Goal: Task Accomplishment & Management: Manage account settings

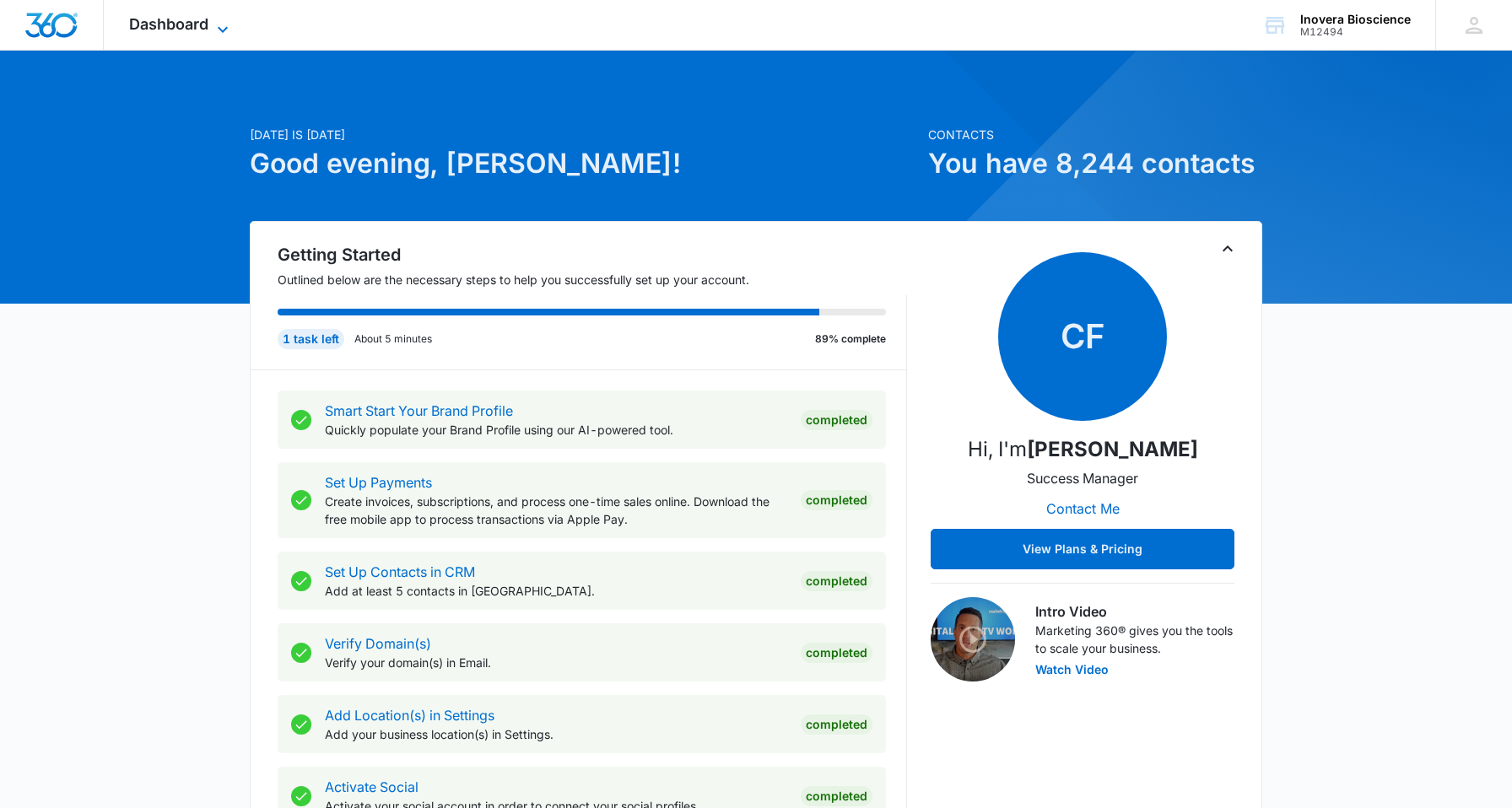
click at [174, 22] on span "Dashboard" at bounding box center [169, 24] width 79 height 18
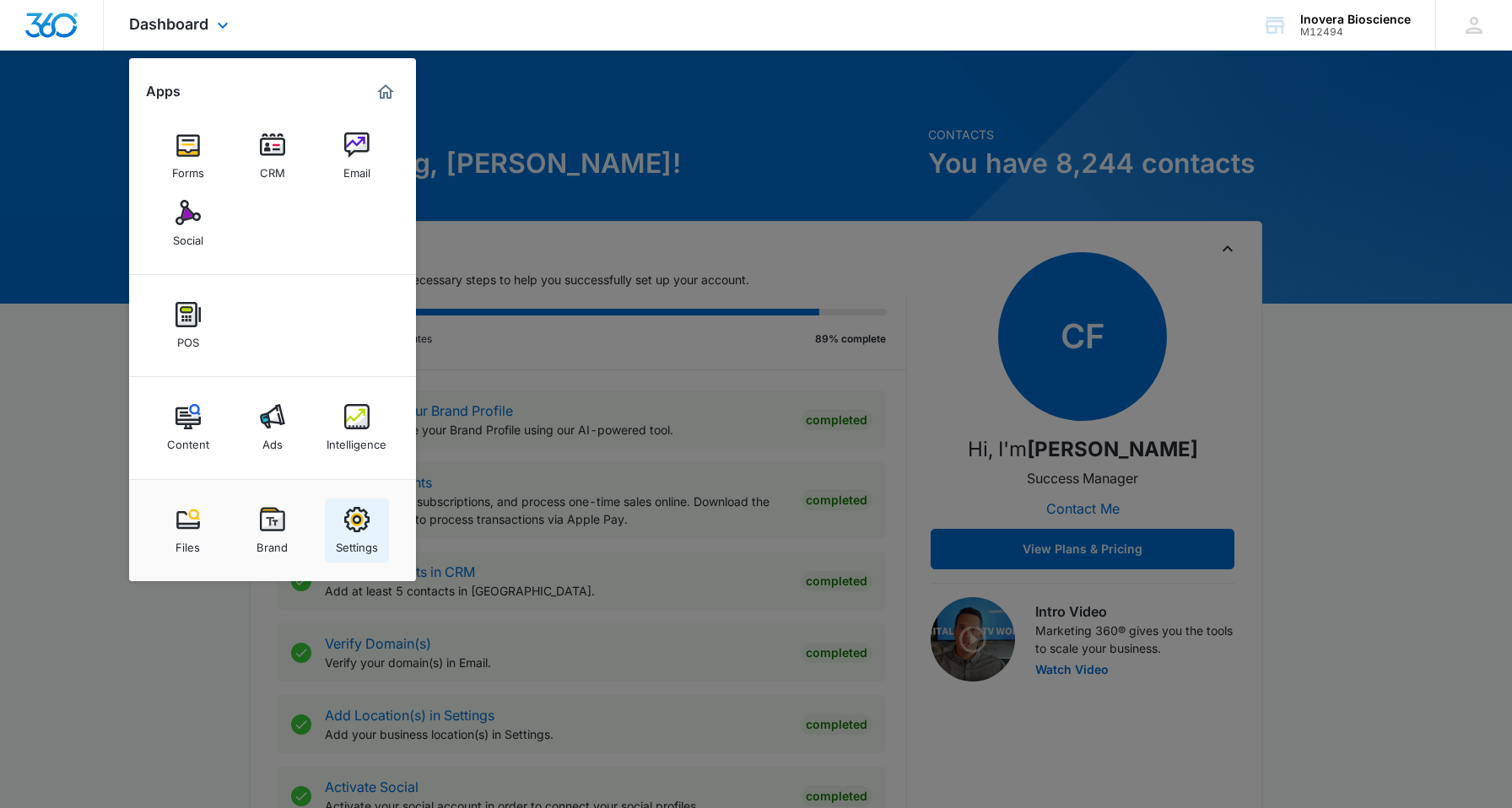
click at [355, 531] on img at bounding box center [356, 519] width 25 height 25
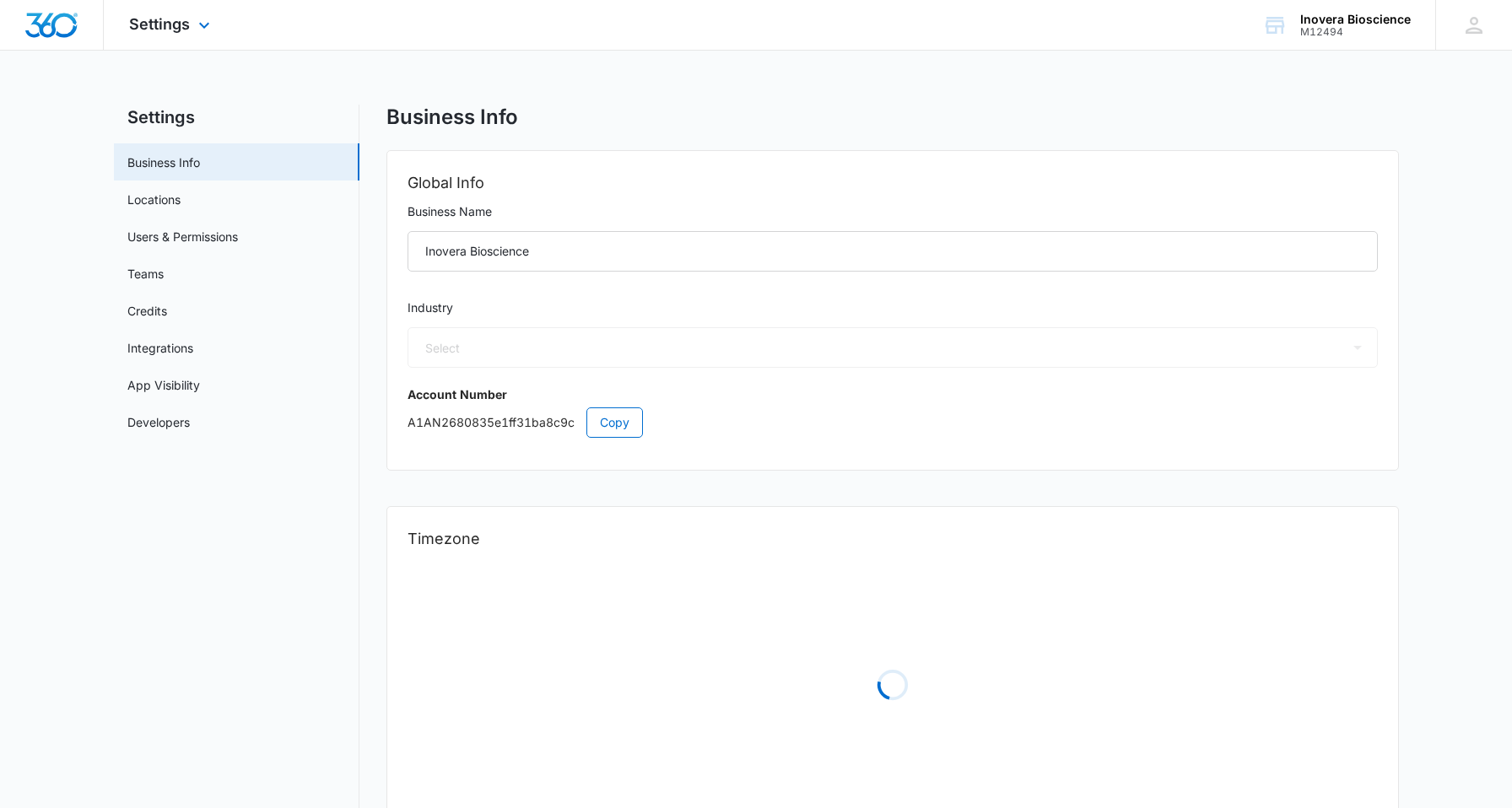
select select "33"
select select "US"
select select "America/[GEOGRAPHIC_DATA]"
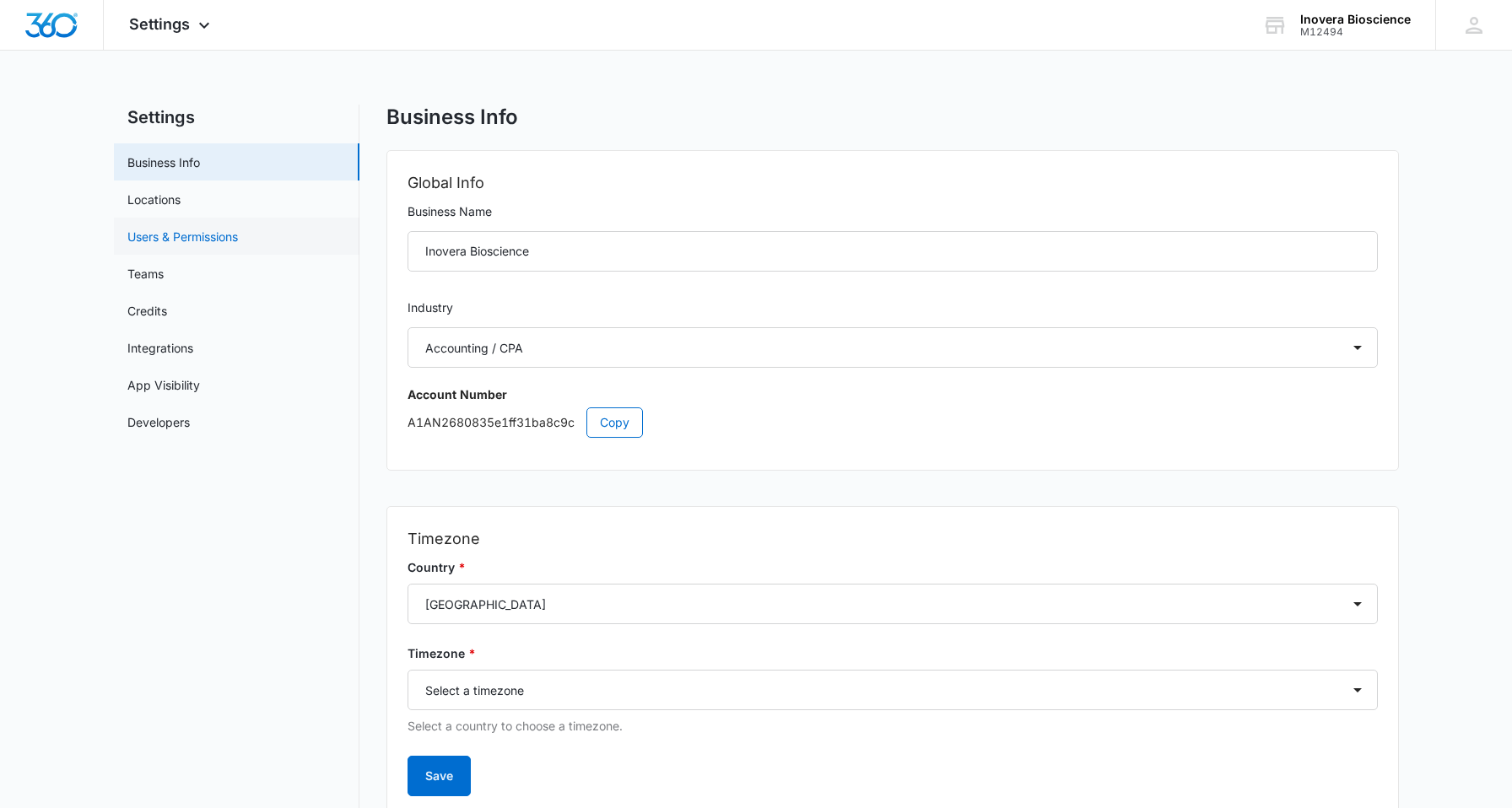
click at [238, 233] on link "Users & Permissions" at bounding box center [182, 236] width 111 height 18
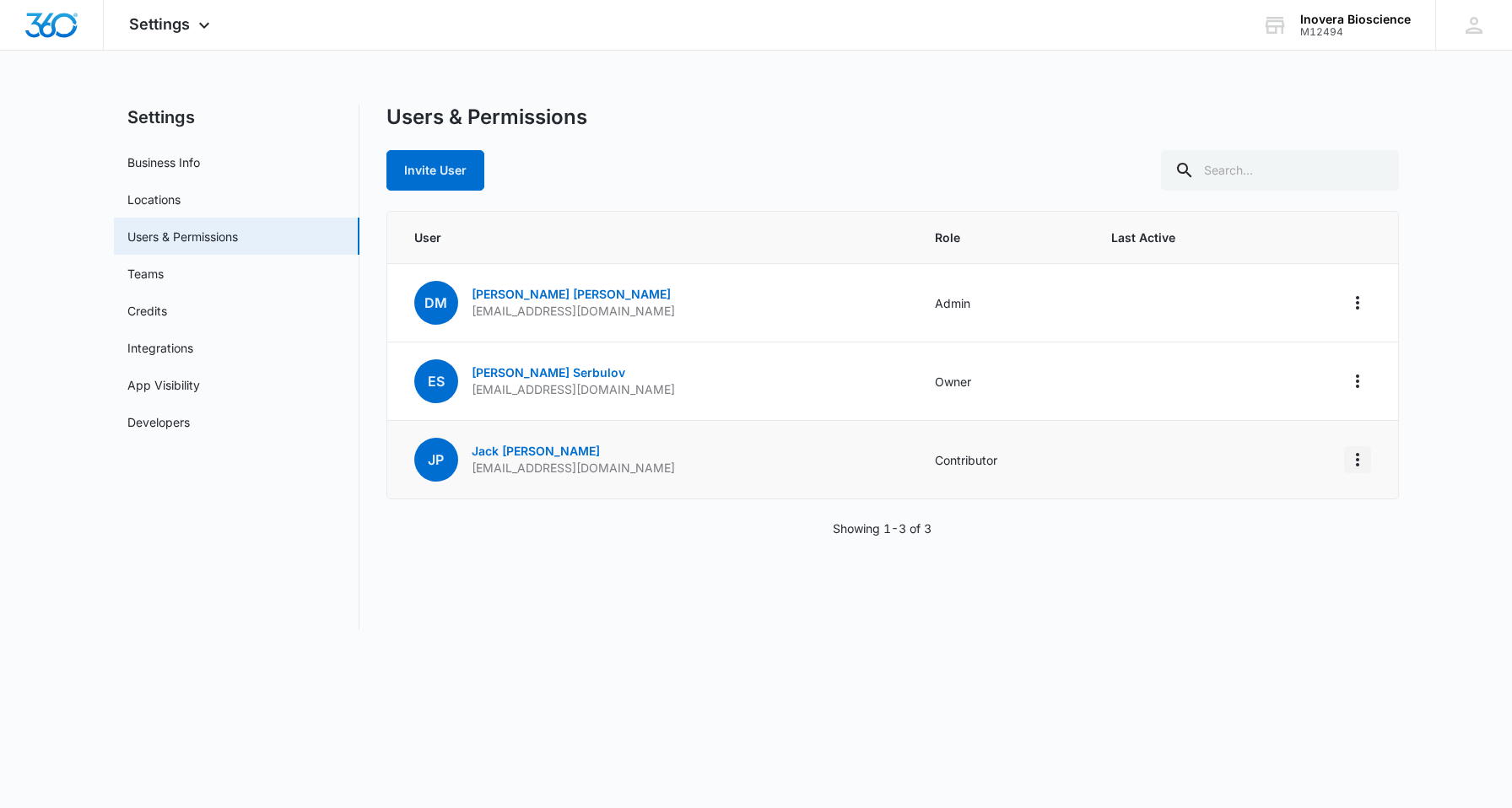
click at [1357, 466] on icon "Actions" at bounding box center [1358, 460] width 3 height 14
click at [1358, 465] on icon "Actions" at bounding box center [1358, 460] width 3 height 14
drag, startPoint x: 669, startPoint y: 467, endPoint x: 469, endPoint y: 467, distance: 200.0
click at [469, 467] on td "JP [PERSON_NAME] [EMAIL_ADDRESS][DOMAIN_NAME]" at bounding box center [651, 460] width 528 height 78
copy p "[EMAIL_ADDRESS][DOMAIN_NAME]"
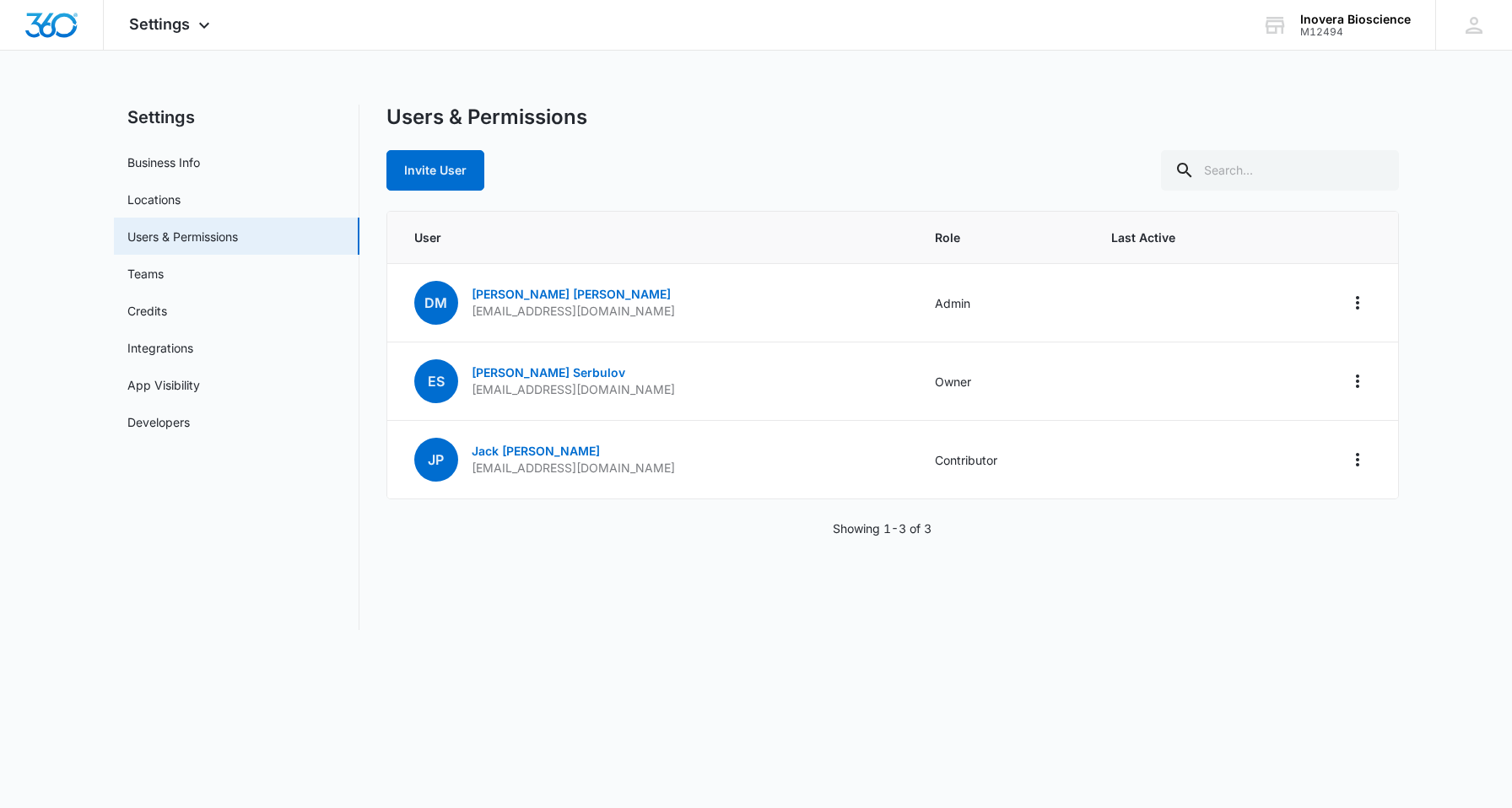
click at [849, 150] on div "Invite User" at bounding box center [892, 170] width 1012 height 40
click at [1370, 461] on button "Actions" at bounding box center [1357, 459] width 27 height 27
click at [1363, 462] on icon "Actions" at bounding box center [1358, 460] width 21 height 21
click at [170, 28] on span "Settings" at bounding box center [159, 24] width 61 height 18
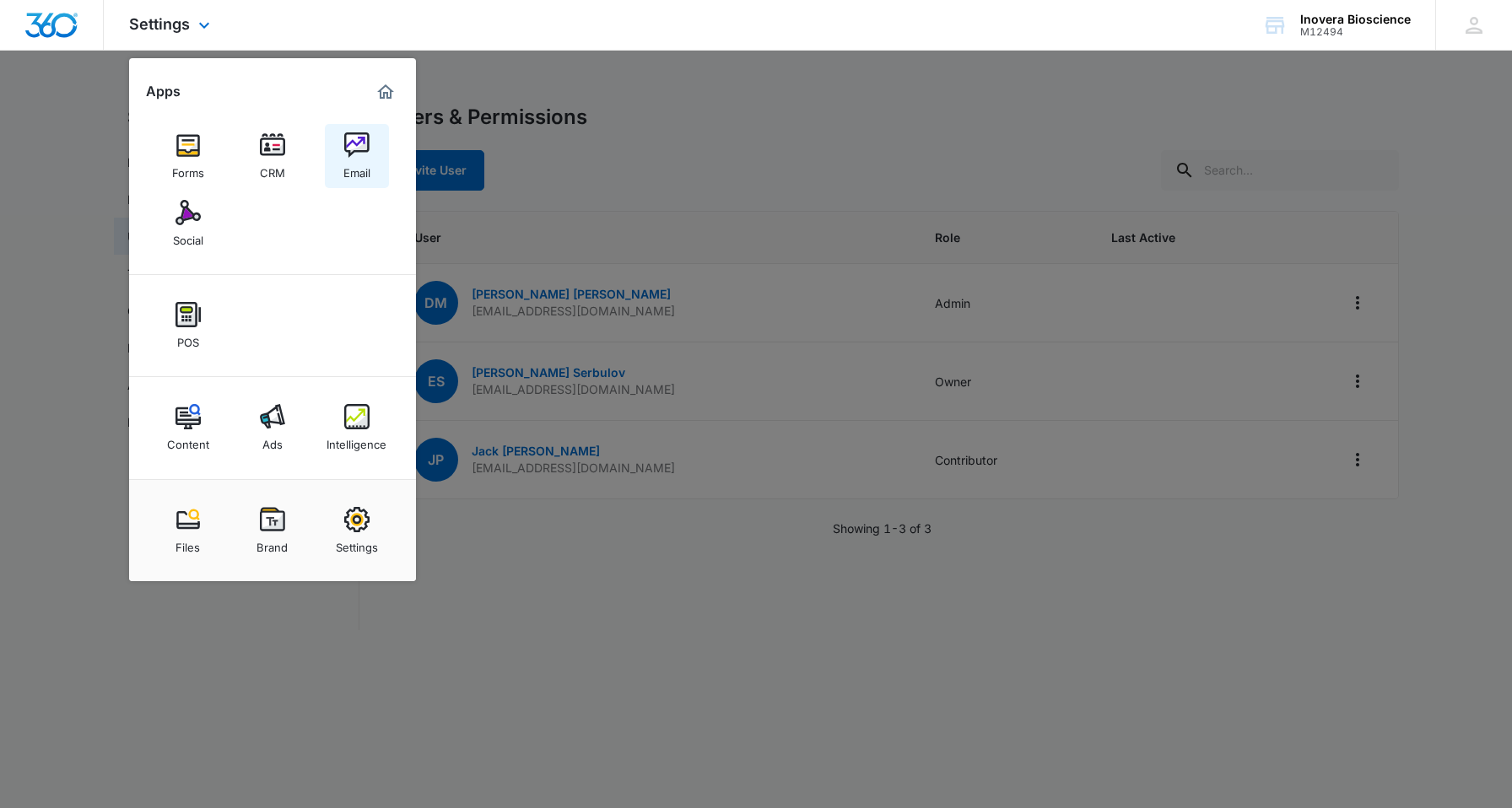
click at [360, 138] on img at bounding box center [356, 144] width 25 height 25
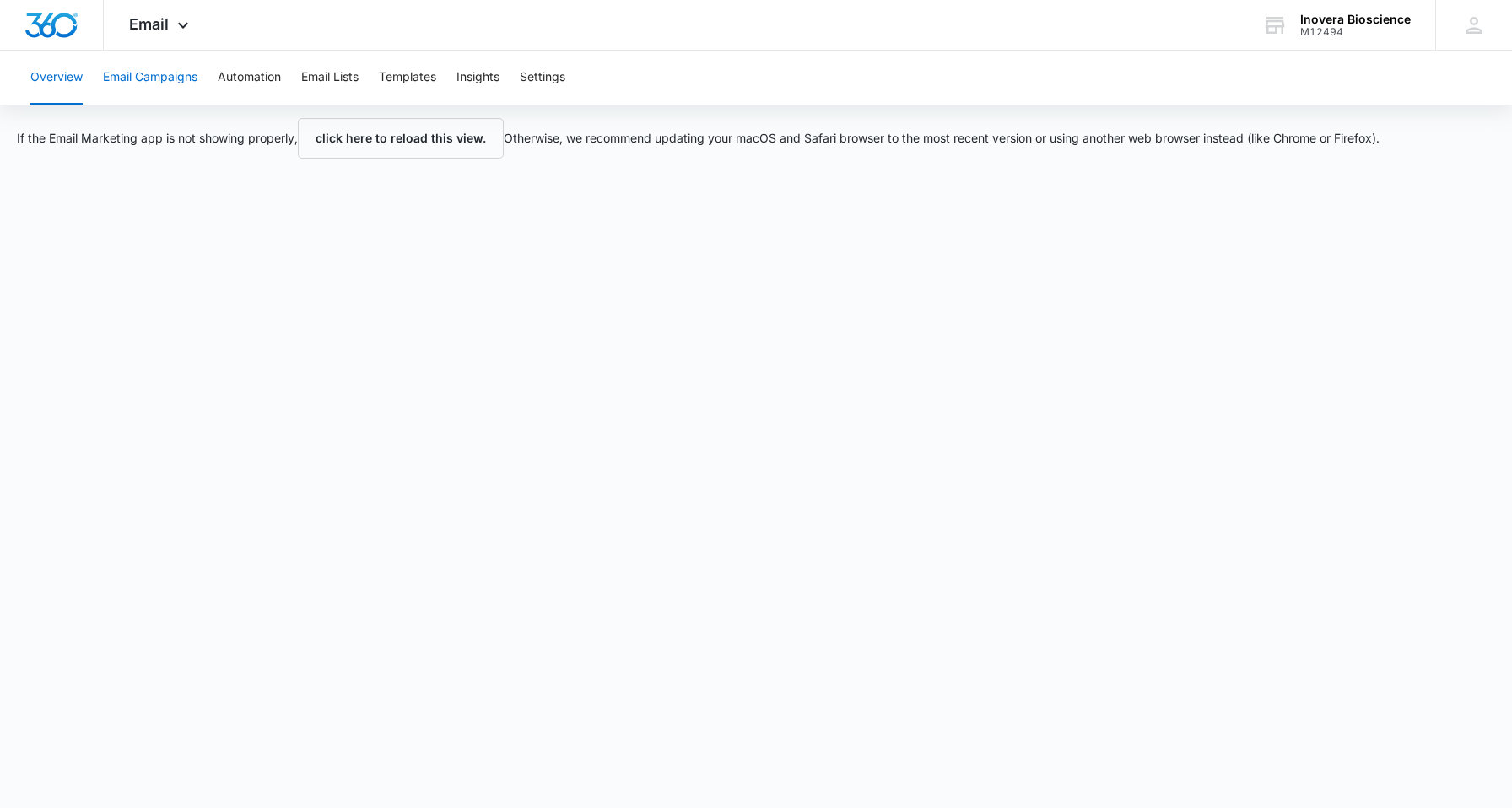
click at [135, 83] on button "Email Campaigns" at bounding box center [151, 77] width 95 height 54
